Goal: Transaction & Acquisition: Download file/media

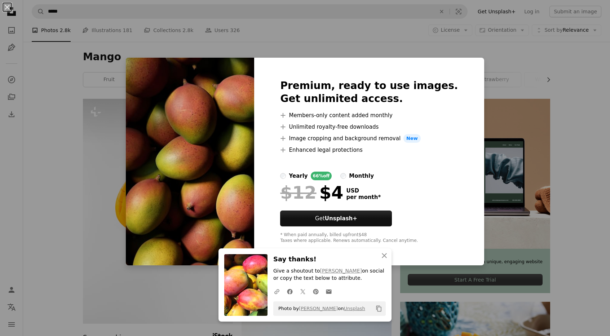
scroll to position [468, 0]
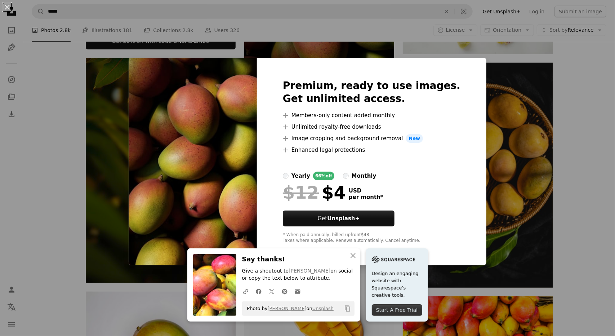
click at [540, 118] on div "An X shape Premium, ready to use images. Get unlimited access. A plus sign Memb…" at bounding box center [307, 168] width 615 height 336
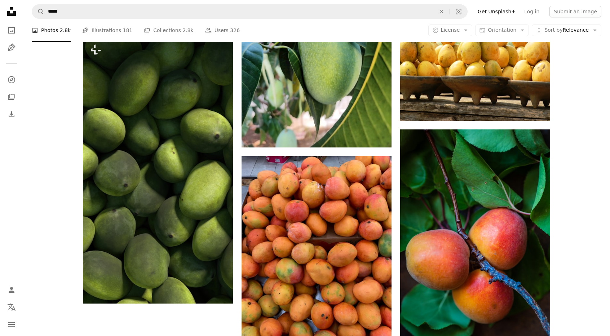
scroll to position [1117, 0]
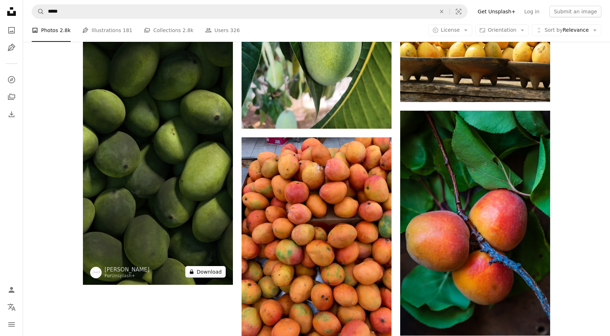
click at [205, 271] on button "A lock Download" at bounding box center [205, 272] width 40 height 12
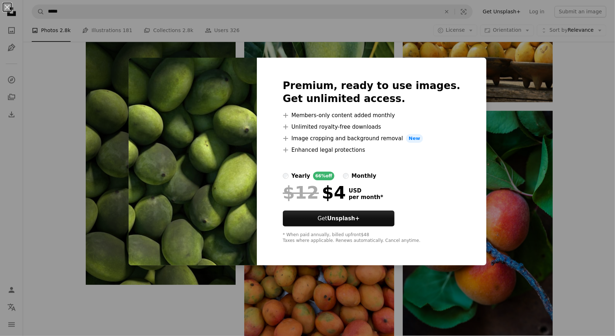
click at [113, 240] on div "An X shape Premium, ready to use images. Get unlimited access. A plus sign Memb…" at bounding box center [307, 168] width 615 height 336
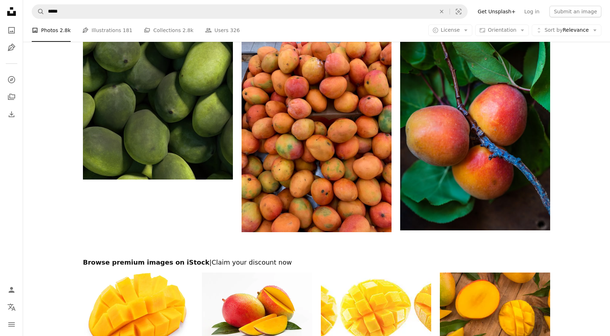
scroll to position [1449, 0]
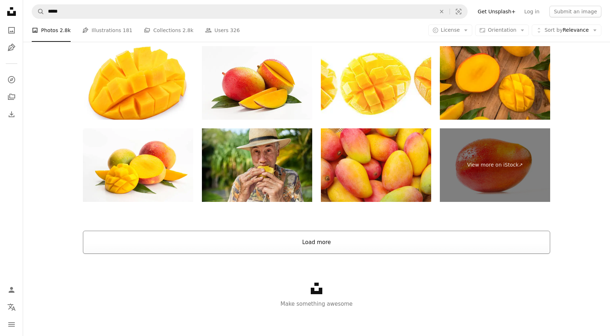
click at [264, 240] on button "Load more" at bounding box center [316, 242] width 467 height 23
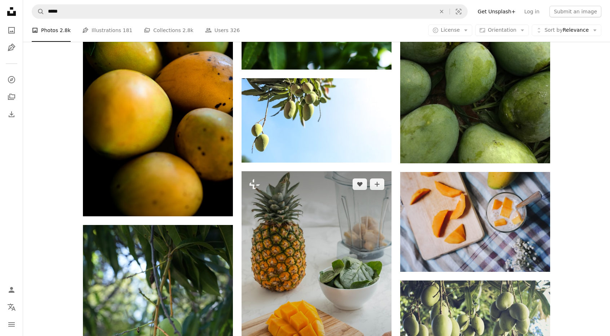
scroll to position [3971, 0]
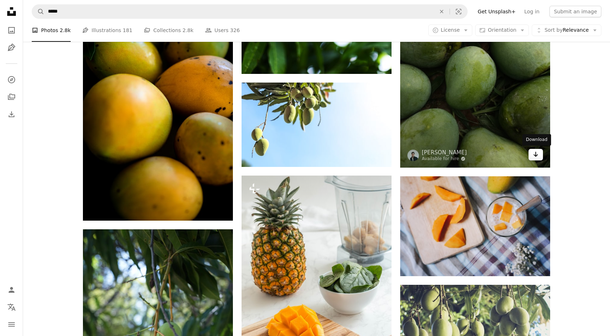
click at [535, 157] on icon "Arrow pointing down" at bounding box center [536, 154] width 6 height 9
